Goal: Use online tool/utility: Utilize a website feature to perform a specific function

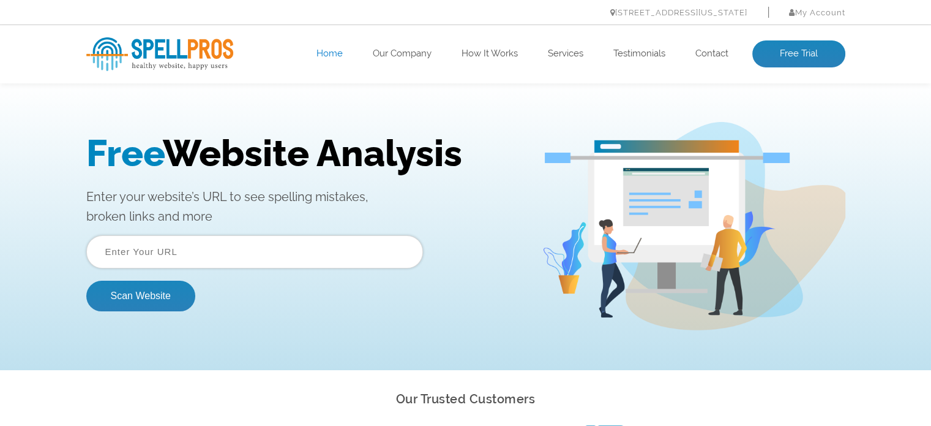
click at [324, 235] on input "text" at bounding box center [254, 251] width 337 height 33
paste input "[URL][DOMAIN_NAME]"
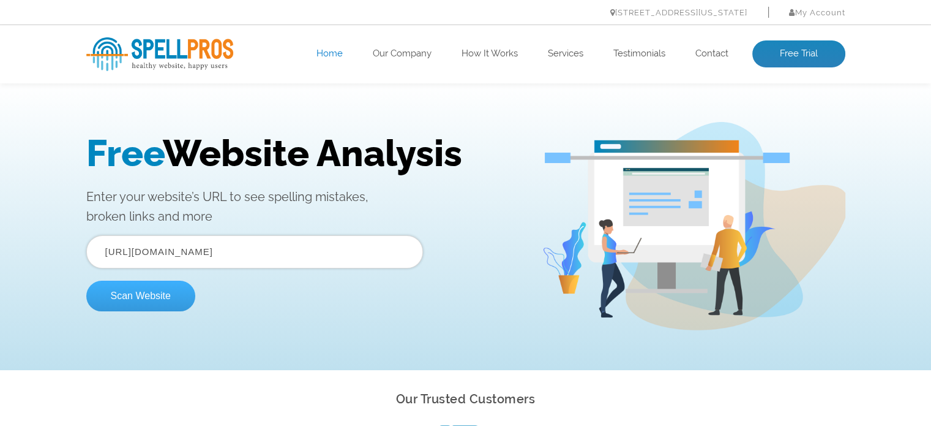
type input "[URL][DOMAIN_NAME]"
click at [173, 291] on button "Scan Website" at bounding box center [140, 295] width 109 height 31
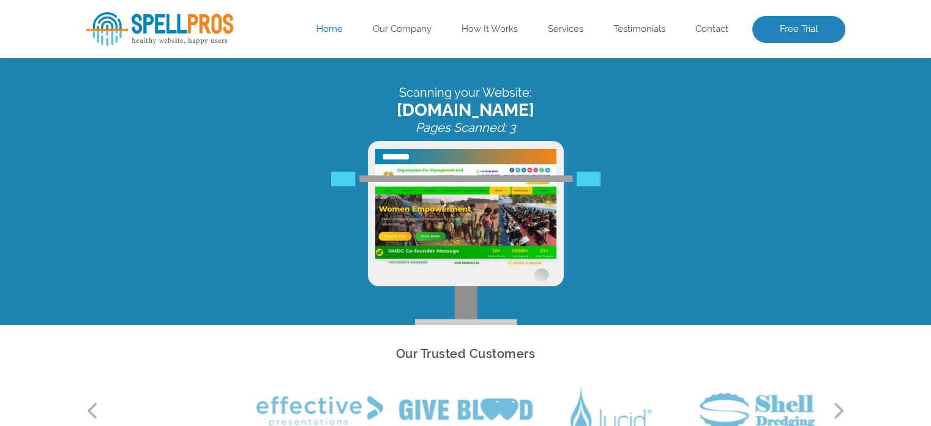
scroll to position [5, 0]
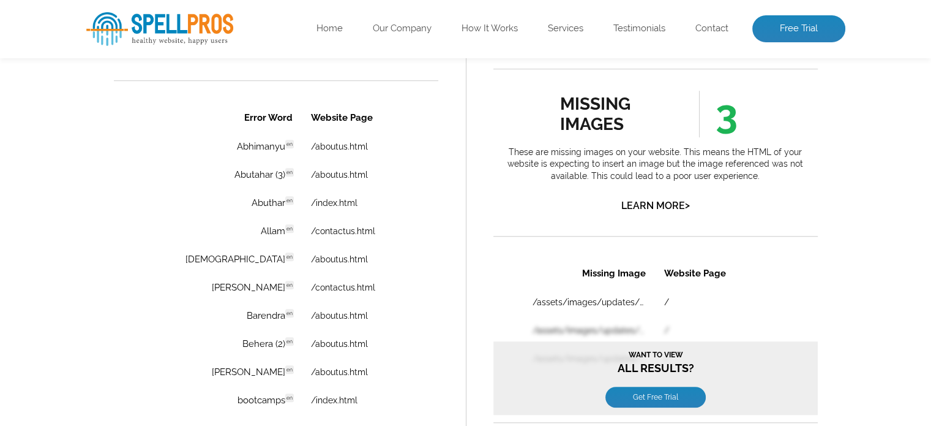
scroll to position [857, 0]
click at [310, 149] on link "/aboutus.html" at bounding box center [338, 147] width 57 height 10
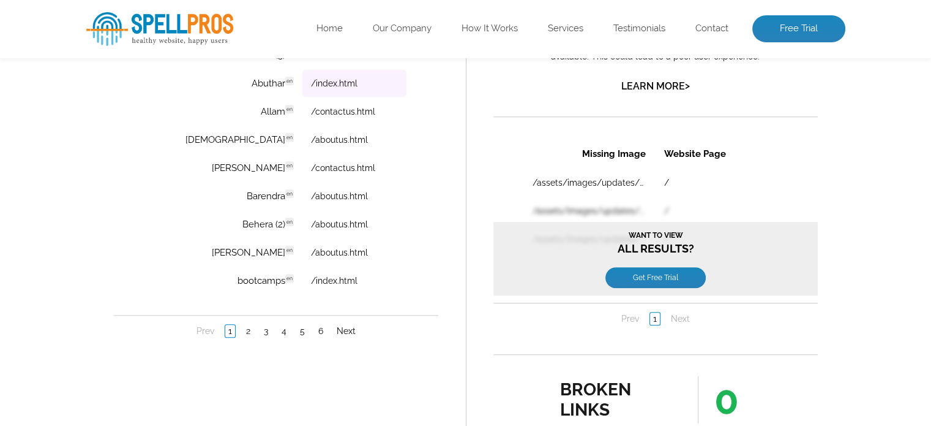
scroll to position [980, 0]
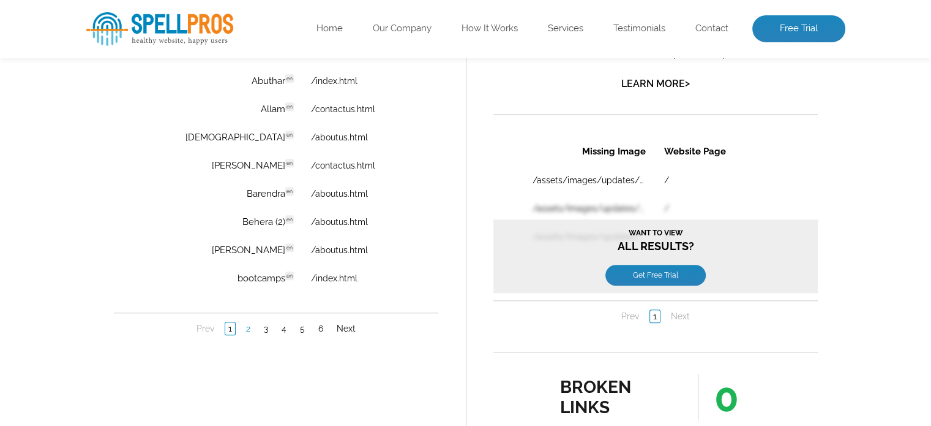
click at [250, 326] on link "2" at bounding box center [247, 329] width 10 height 12
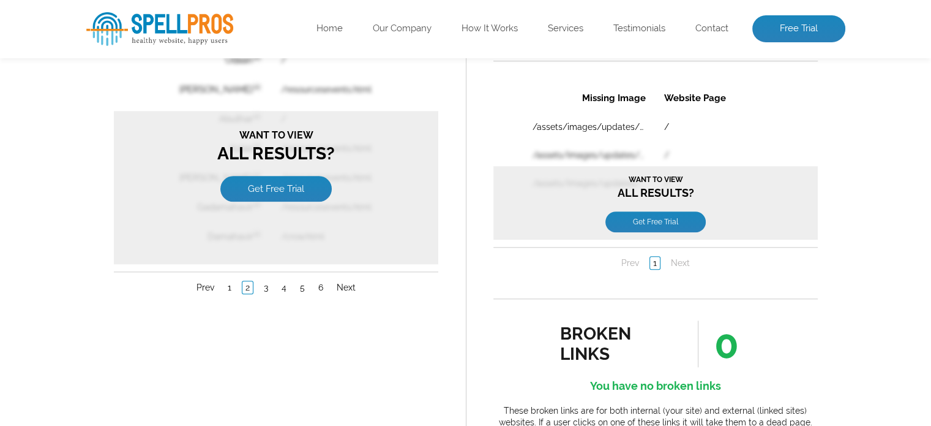
scroll to position [1041, 0]
